Goal: Task Accomplishment & Management: Manage account settings

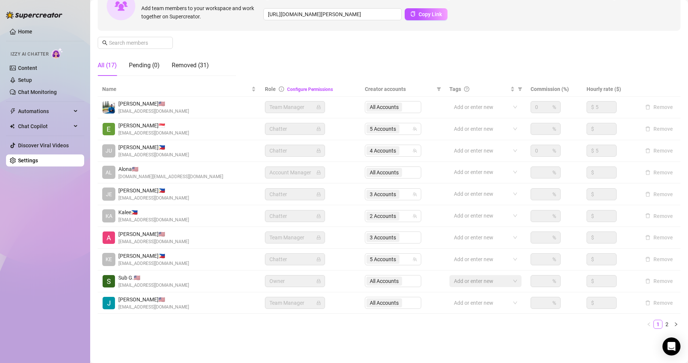
scroll to position [90, 0]
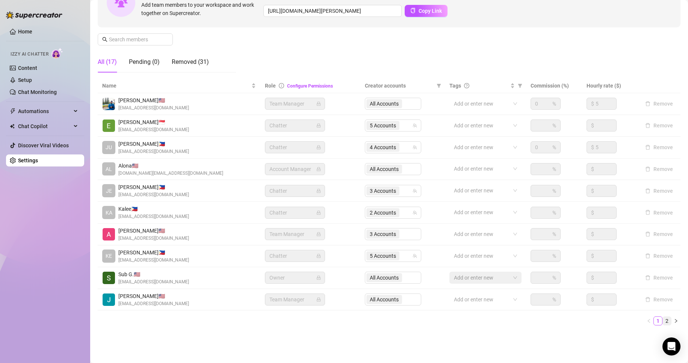
click at [663, 322] on link "2" at bounding box center [667, 321] width 8 height 8
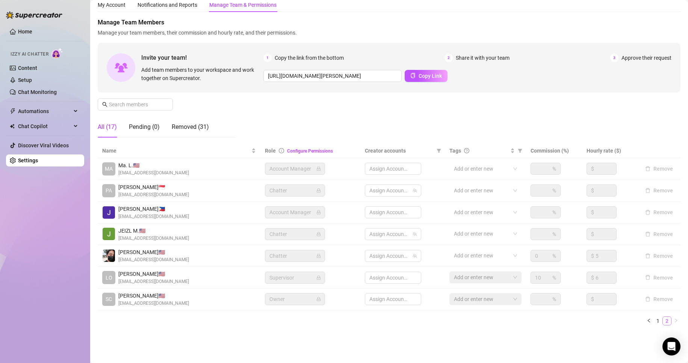
scroll to position [25, 0]
click at [379, 237] on span "1 Accounts" at bounding box center [383, 234] width 26 height 8
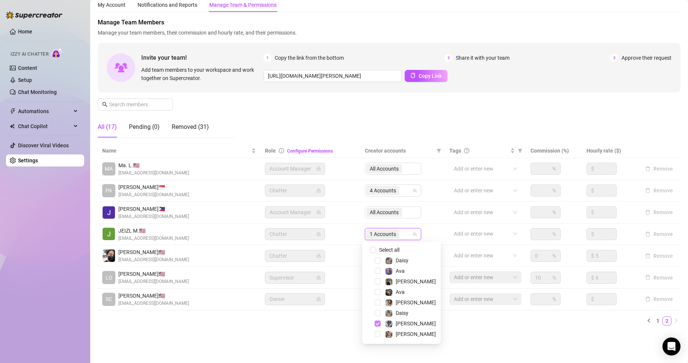
click at [377, 324] on span "Select tree node" at bounding box center [378, 324] width 6 height 6
click at [377, 335] on span "Select tree node" at bounding box center [378, 334] width 6 height 6
drag, startPoint x: 379, startPoint y: 285, endPoint x: 379, endPoint y: 280, distance: 4.9
click at [379, 280] on div "[PERSON_NAME]" at bounding box center [401, 281] width 75 height 9
click at [379, 280] on span "Select tree node" at bounding box center [378, 282] width 6 height 6
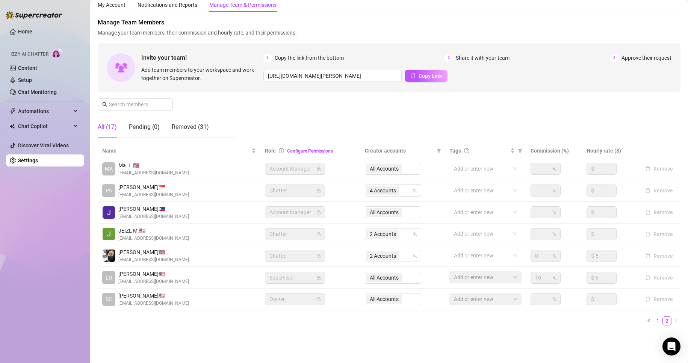
click at [335, 351] on main "Settings My Account Notifications and Reports Manage Team & Permissions Profile…" at bounding box center [389, 169] width 598 height 388
click at [654, 321] on link "1" at bounding box center [658, 321] width 8 height 8
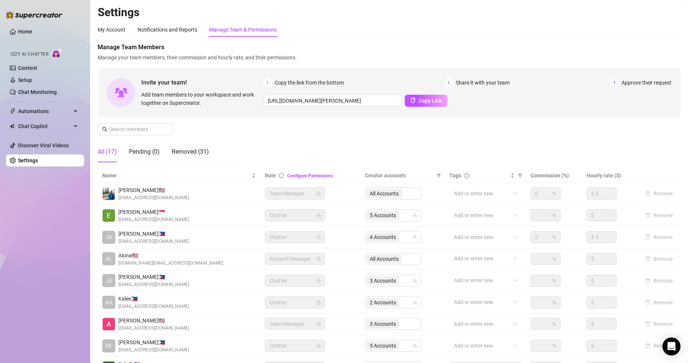
scroll to position [90, 0]
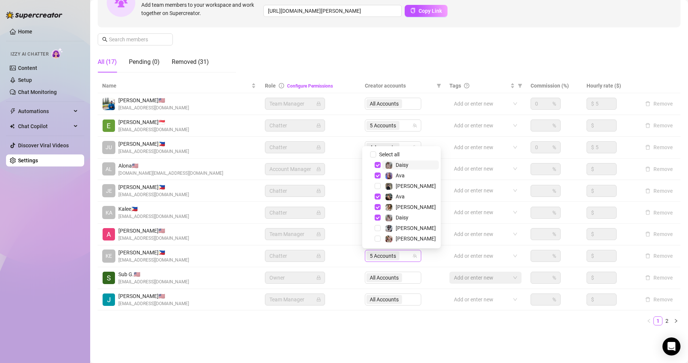
click at [381, 257] on span "5 Accounts" at bounding box center [383, 256] width 26 height 8
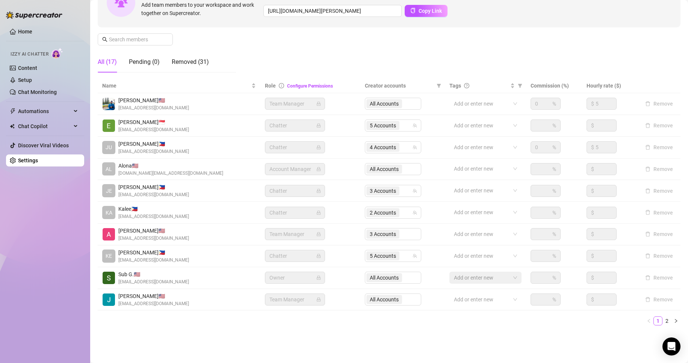
click at [310, 342] on main "Settings My Account Notifications and Reports Manage Team & Permissions Profile…" at bounding box center [389, 136] width 598 height 453
